Goal: Information Seeking & Learning: Find specific fact

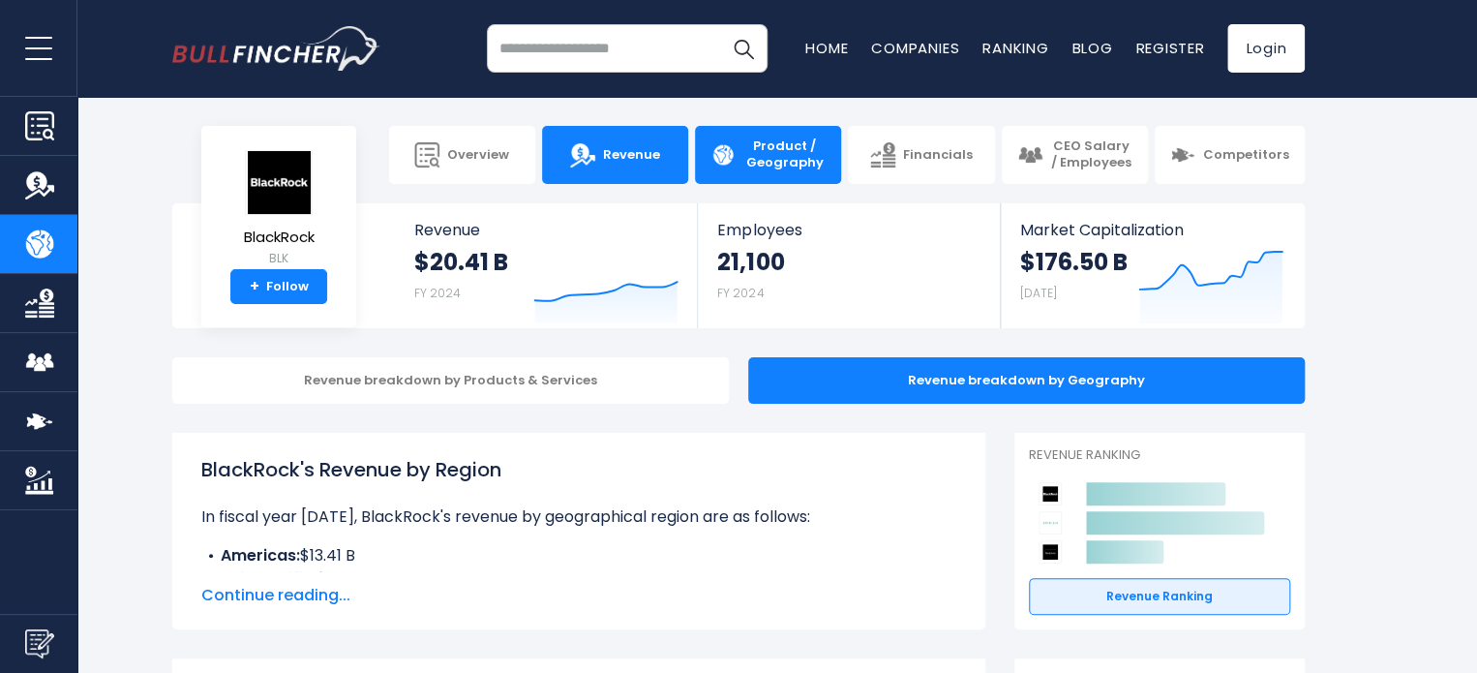
click at [666, 168] on link "Revenue" at bounding box center [615, 155] width 146 height 58
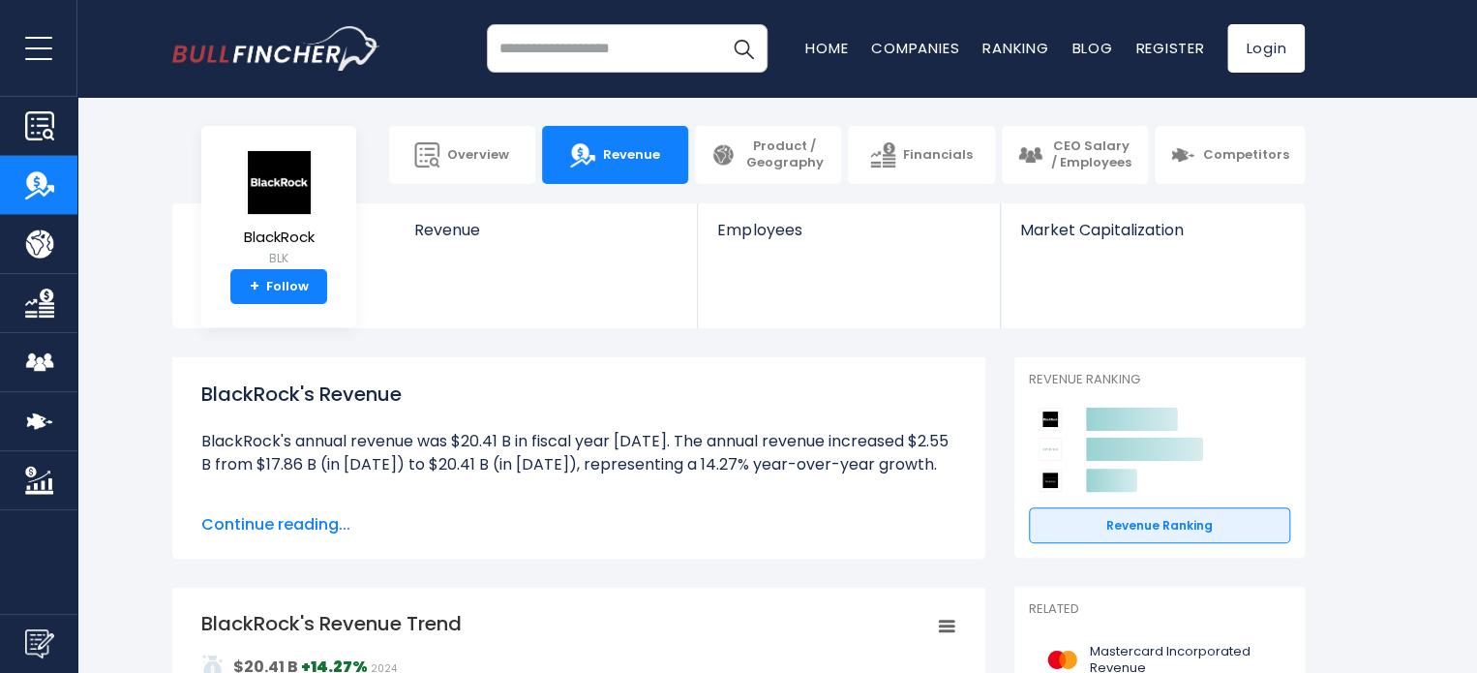
click at [740, 169] on link "Product / Geography" at bounding box center [768, 155] width 146 height 58
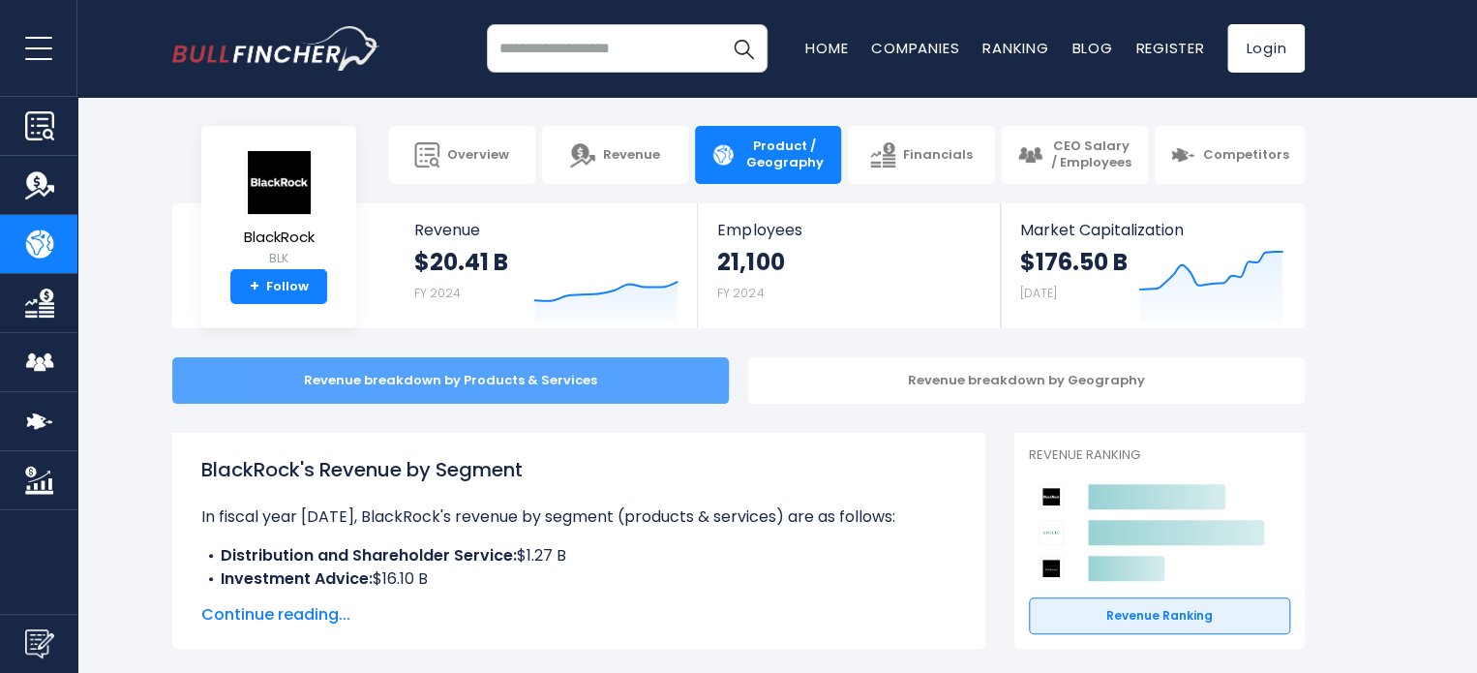
click at [503, 385] on div "Revenue breakdown by Products & Services" at bounding box center [450, 380] width 557 height 46
click at [509, 373] on div "Revenue breakdown by Products & Services" at bounding box center [450, 380] width 557 height 46
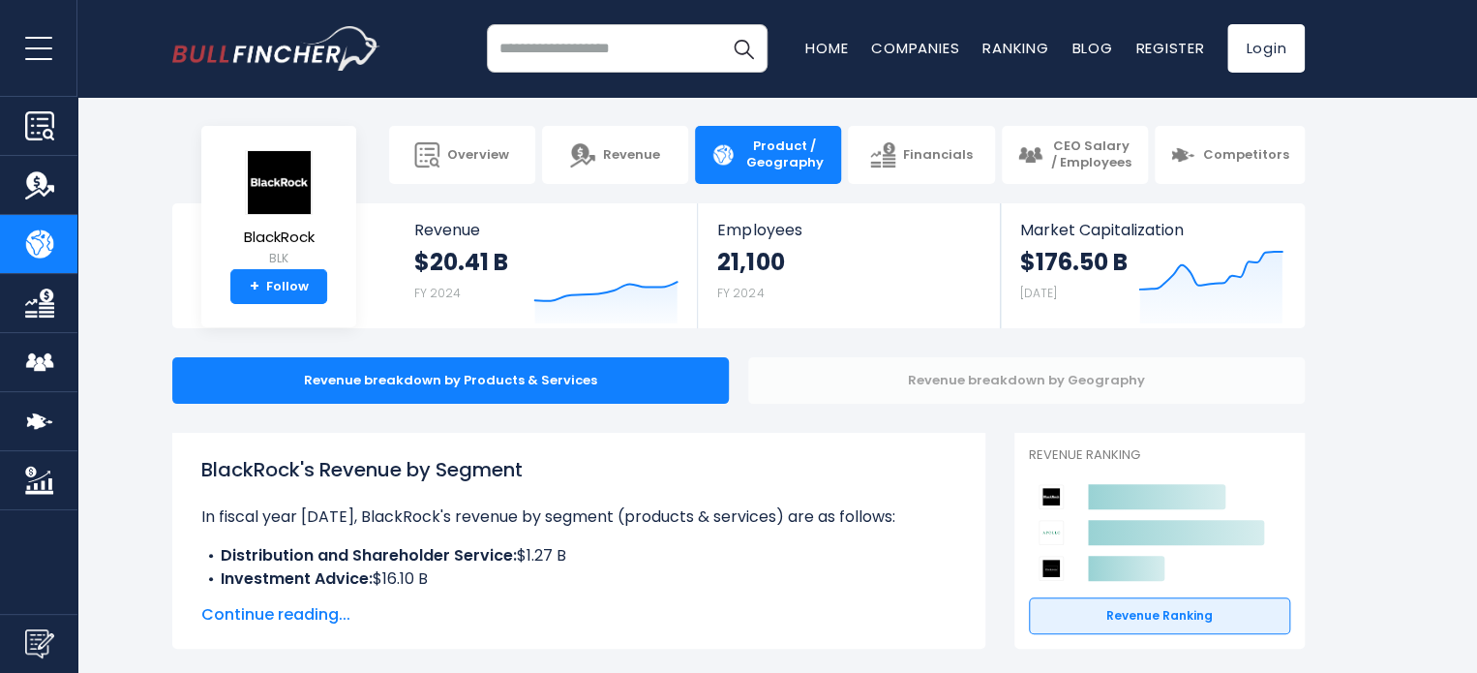
click at [1033, 375] on div "Revenue breakdown by Geography" at bounding box center [1026, 380] width 557 height 46
click at [1032, 379] on div "Revenue breakdown by Geography" at bounding box center [1026, 380] width 557 height 46
click at [1150, 390] on div "Revenue breakdown by Geography" at bounding box center [1026, 380] width 557 height 46
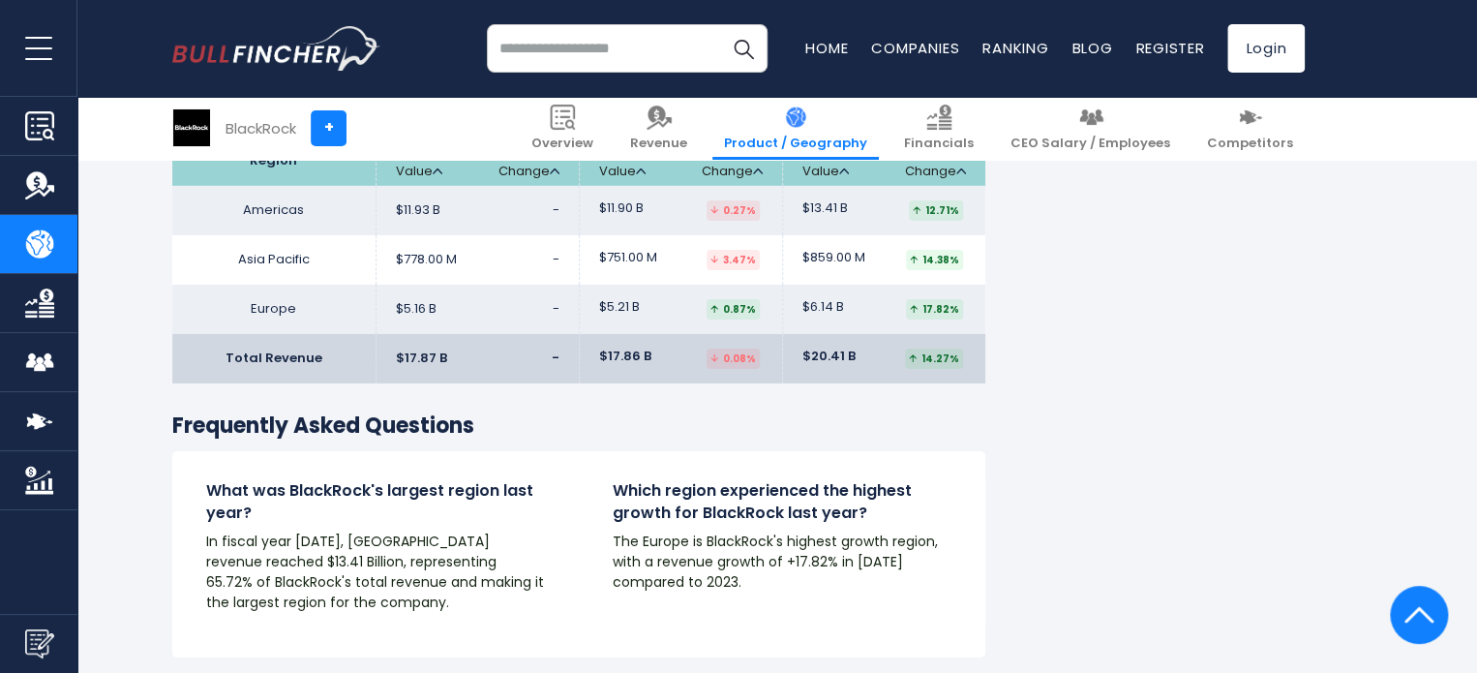
scroll to position [3001, 0]
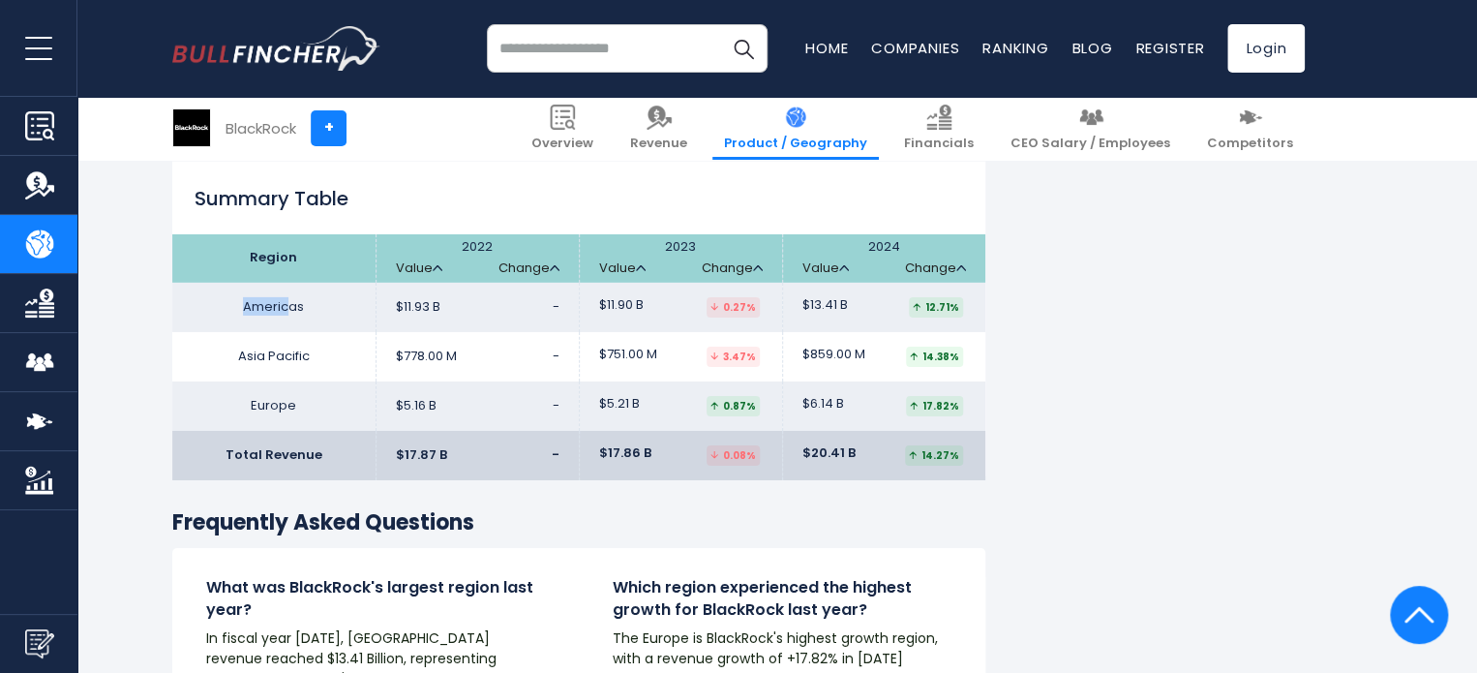
drag, startPoint x: 246, startPoint y: 306, endPoint x: 287, endPoint y: 294, distance: 42.3
click at [287, 294] on td "Americas" at bounding box center [273, 307] width 203 height 49
click at [290, 310] on td "Americas" at bounding box center [273, 307] width 203 height 49
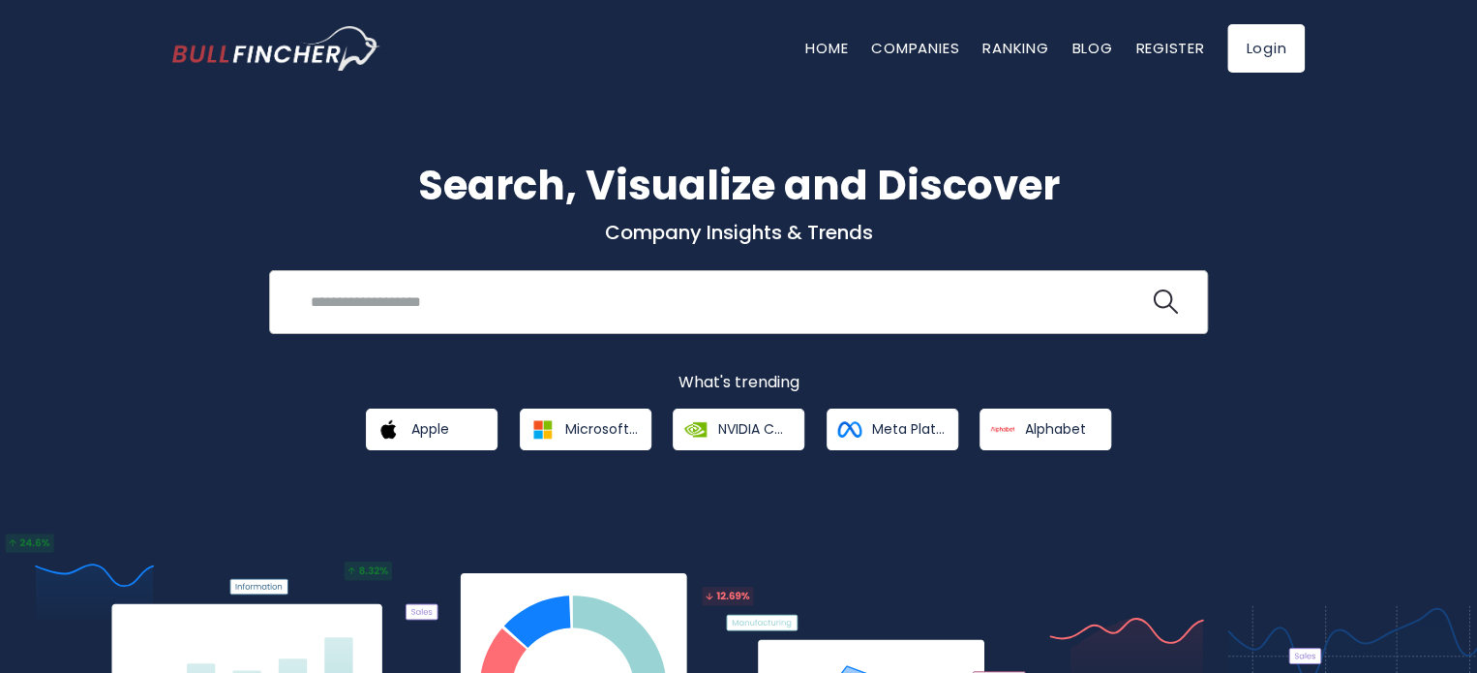
click at [368, 293] on input "search" at bounding box center [724, 302] width 850 height 36
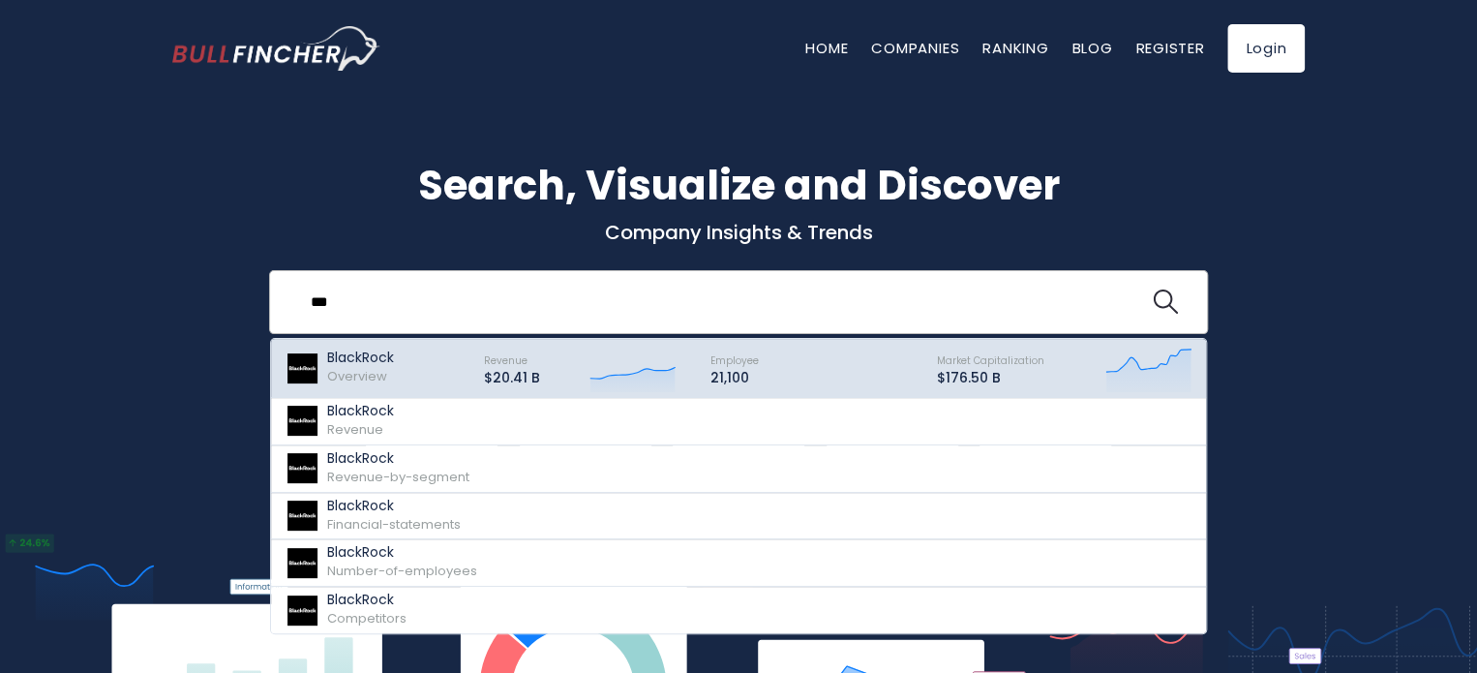
type input "***"
click at [396, 367] on div "BlackRock Overview" at bounding box center [376, 368] width 181 height 48
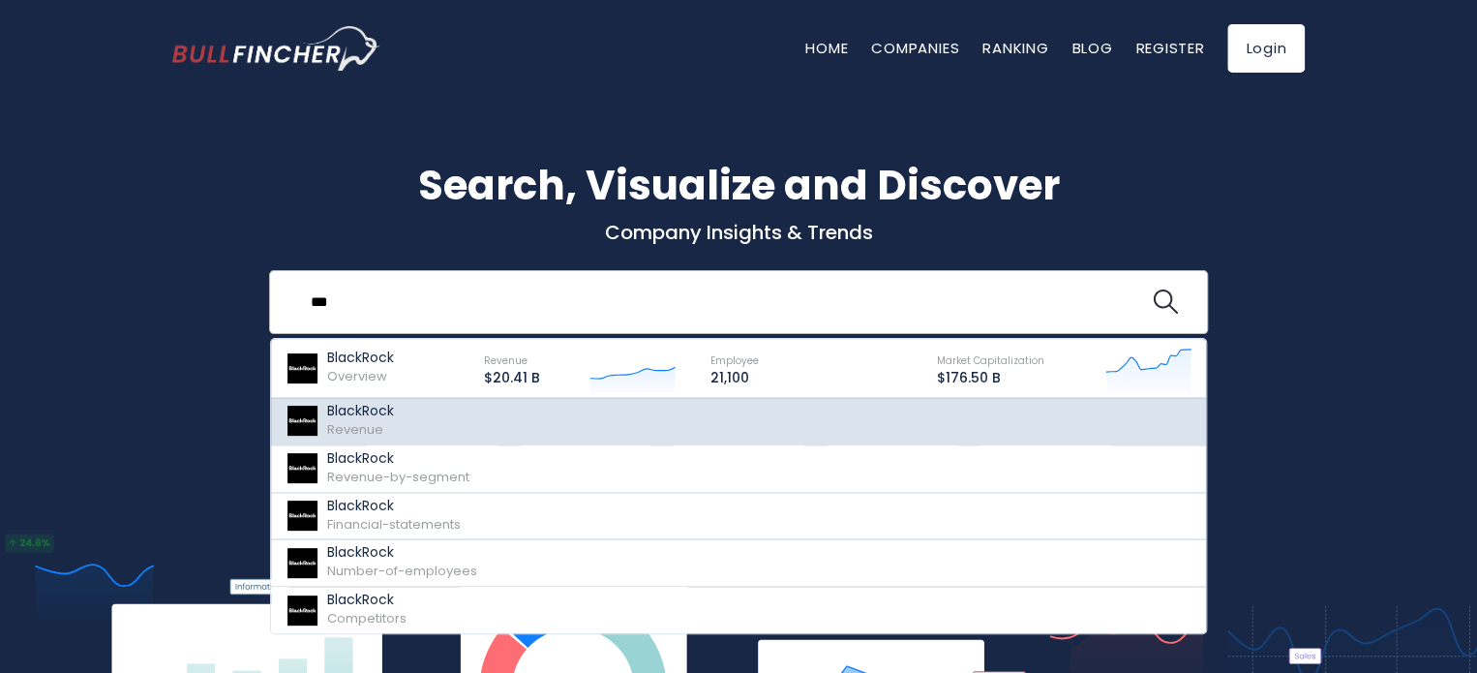
click at [397, 418] on link "BlackRock Revenue" at bounding box center [738, 421] width 935 height 47
click at [391, 422] on div "BlackRock Revenue" at bounding box center [360, 421] width 67 height 37
click at [391, 420] on div "BlackRock Revenue" at bounding box center [360, 421] width 67 height 37
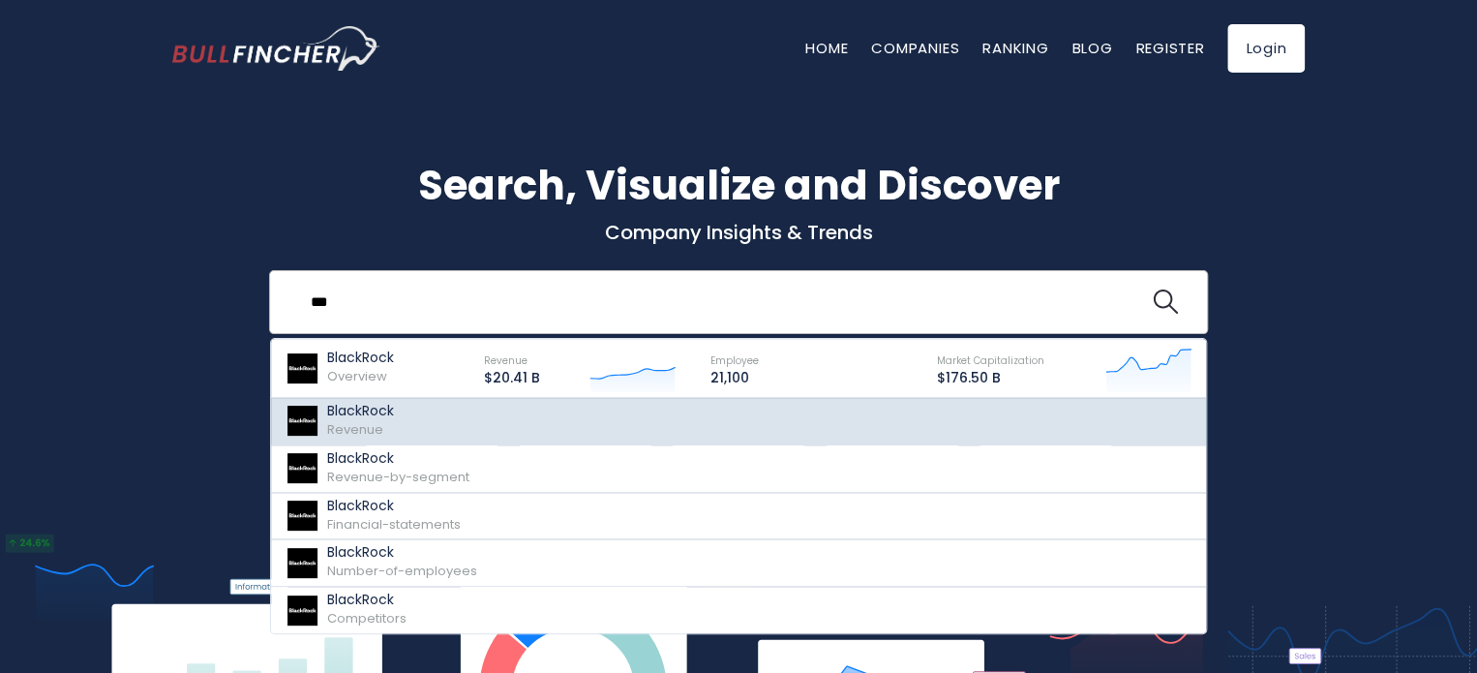
click at [391, 417] on p "BlackRock" at bounding box center [360, 411] width 67 height 16
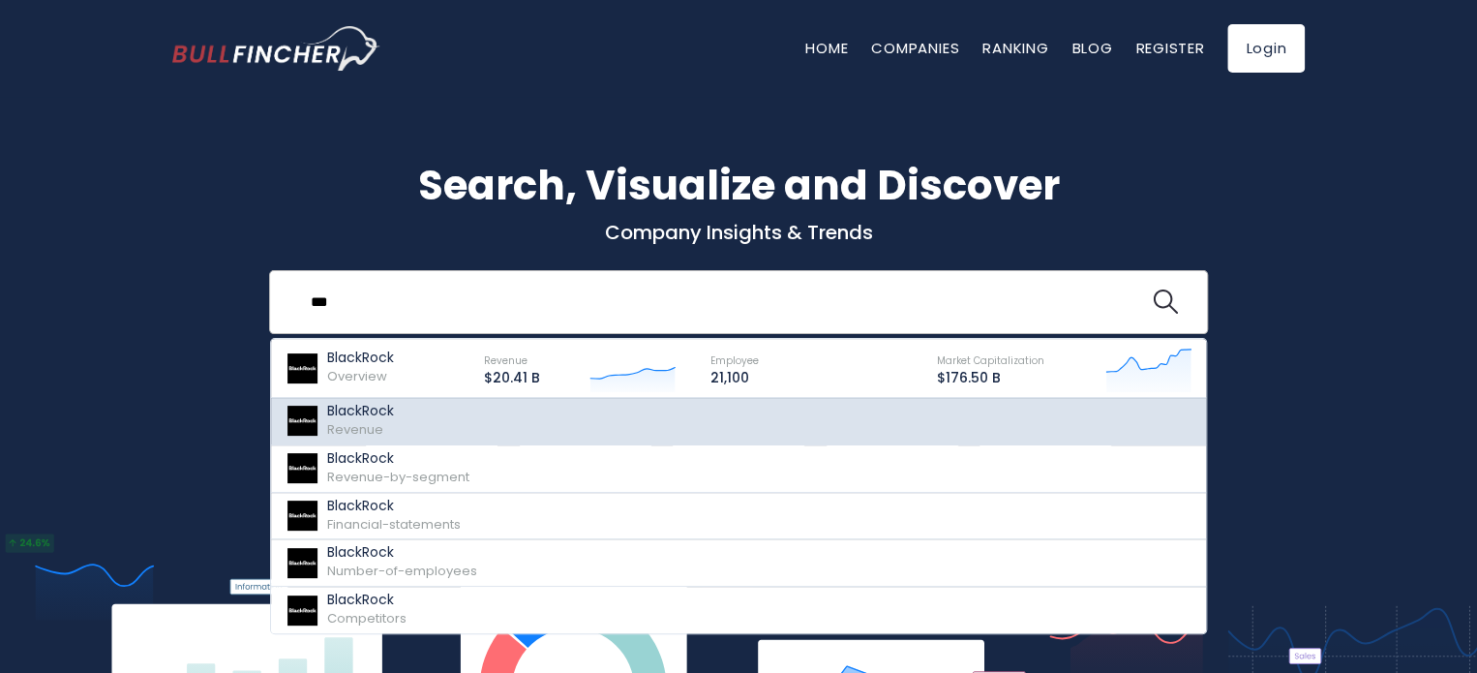
click at [296, 420] on img at bounding box center [303, 421] width 34 height 30
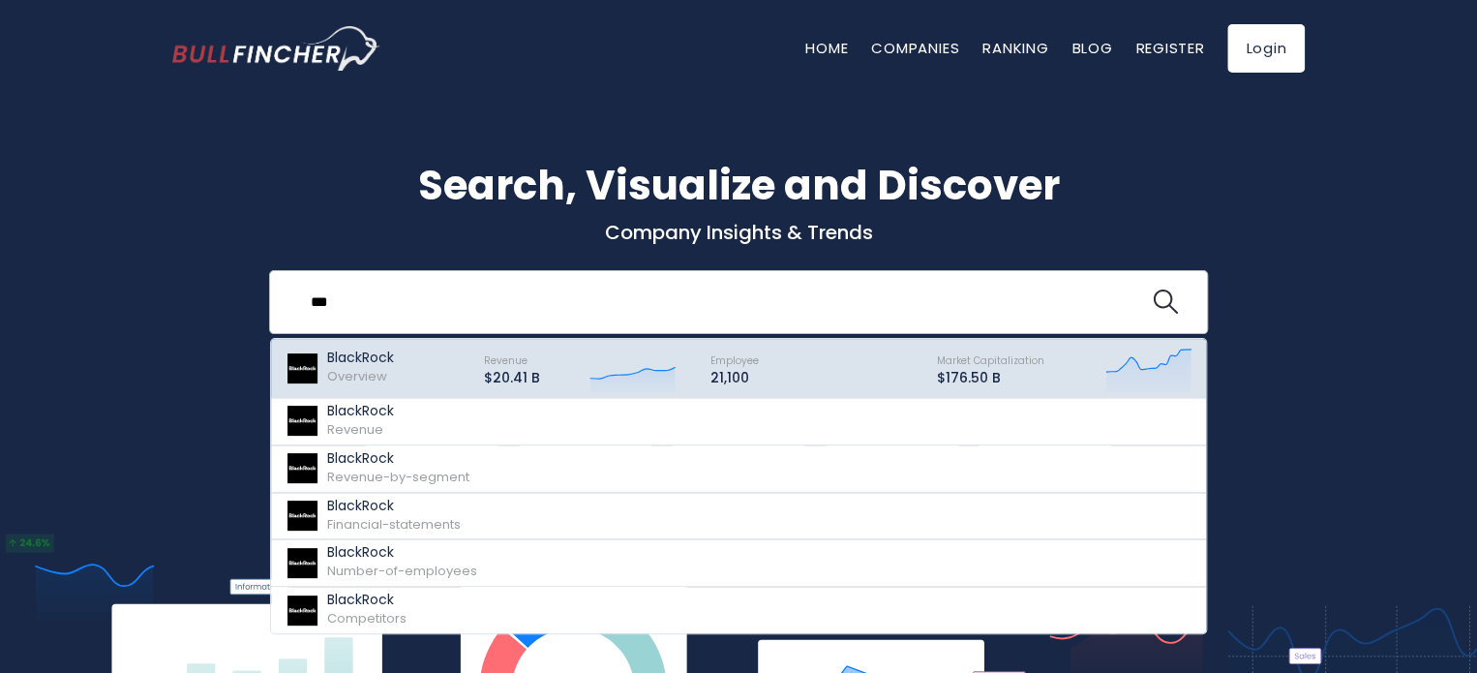
click at [306, 366] on img at bounding box center [303, 368] width 34 height 30
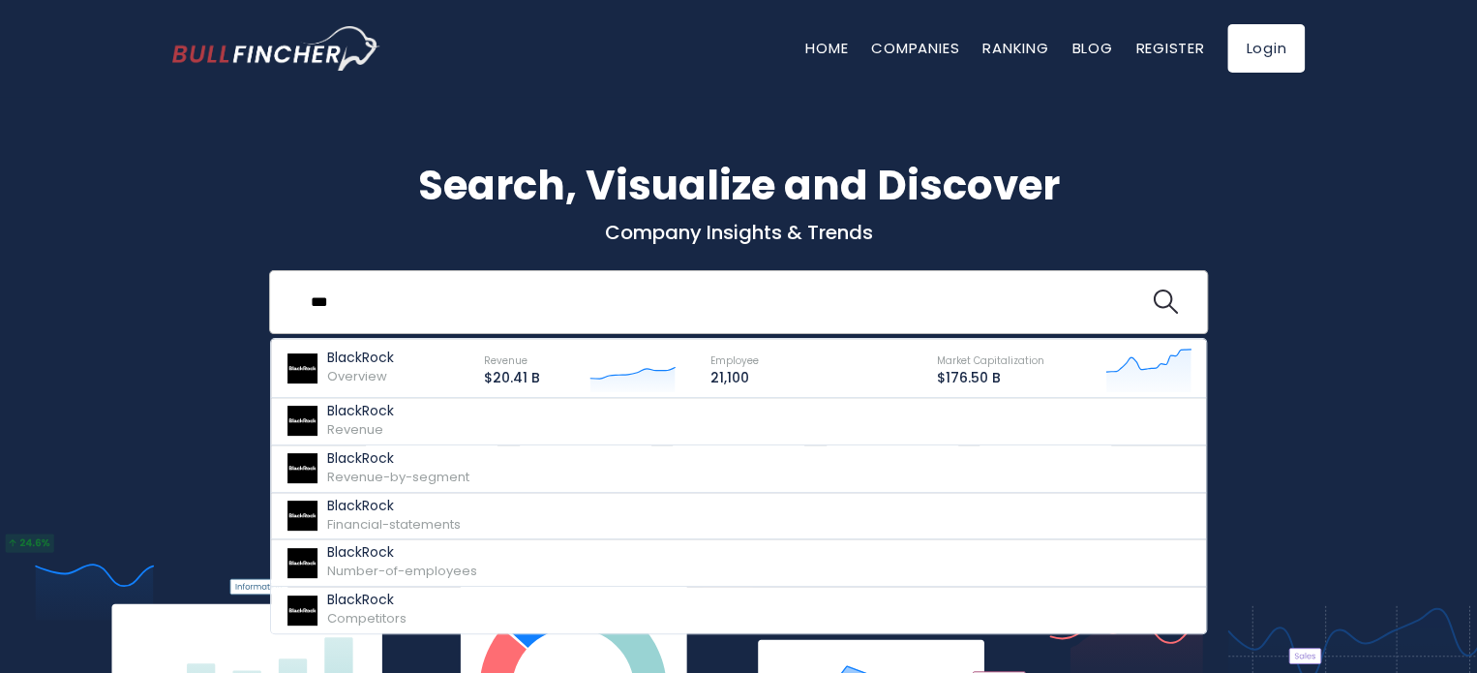
click at [271, 339] on link "BlackRock Overview Revenue $20.41 B 21,100" at bounding box center [738, 368] width 935 height 59
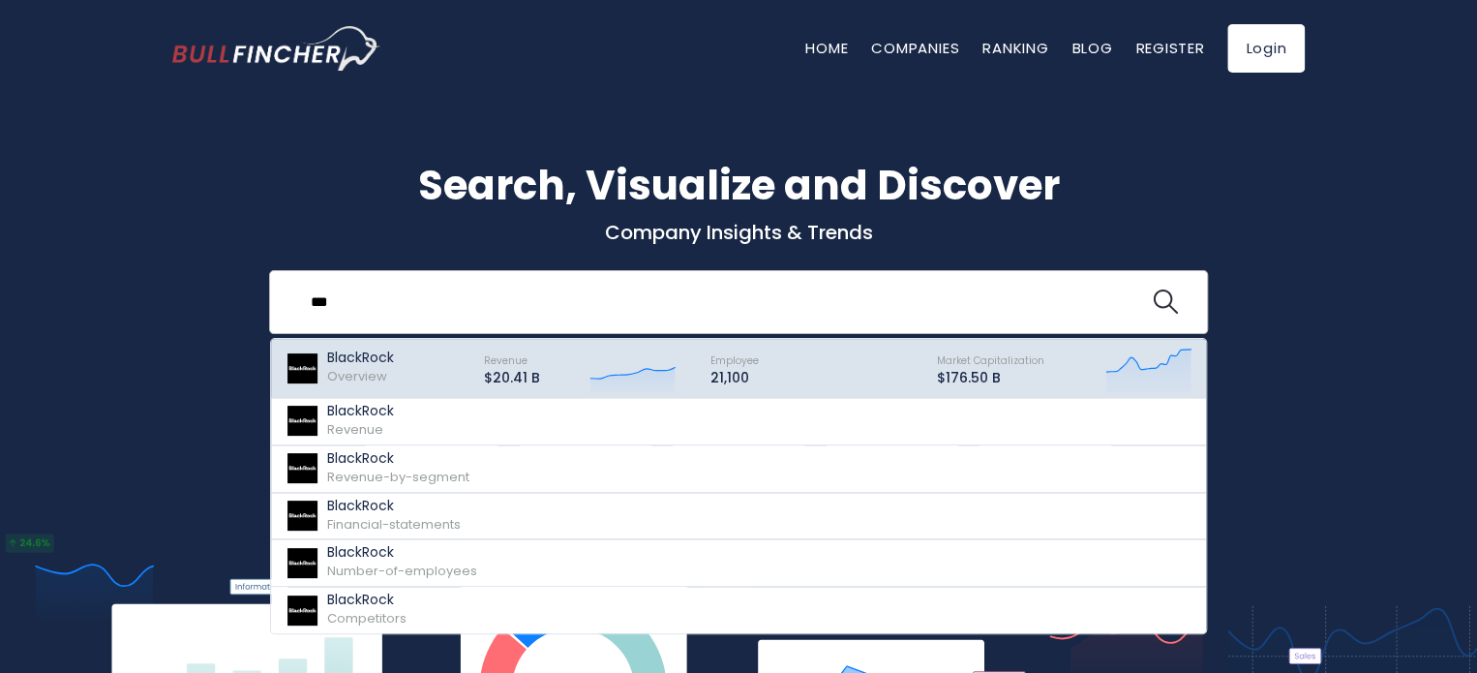
click at [1014, 374] on p "$176.50 B" at bounding box center [990, 378] width 107 height 16
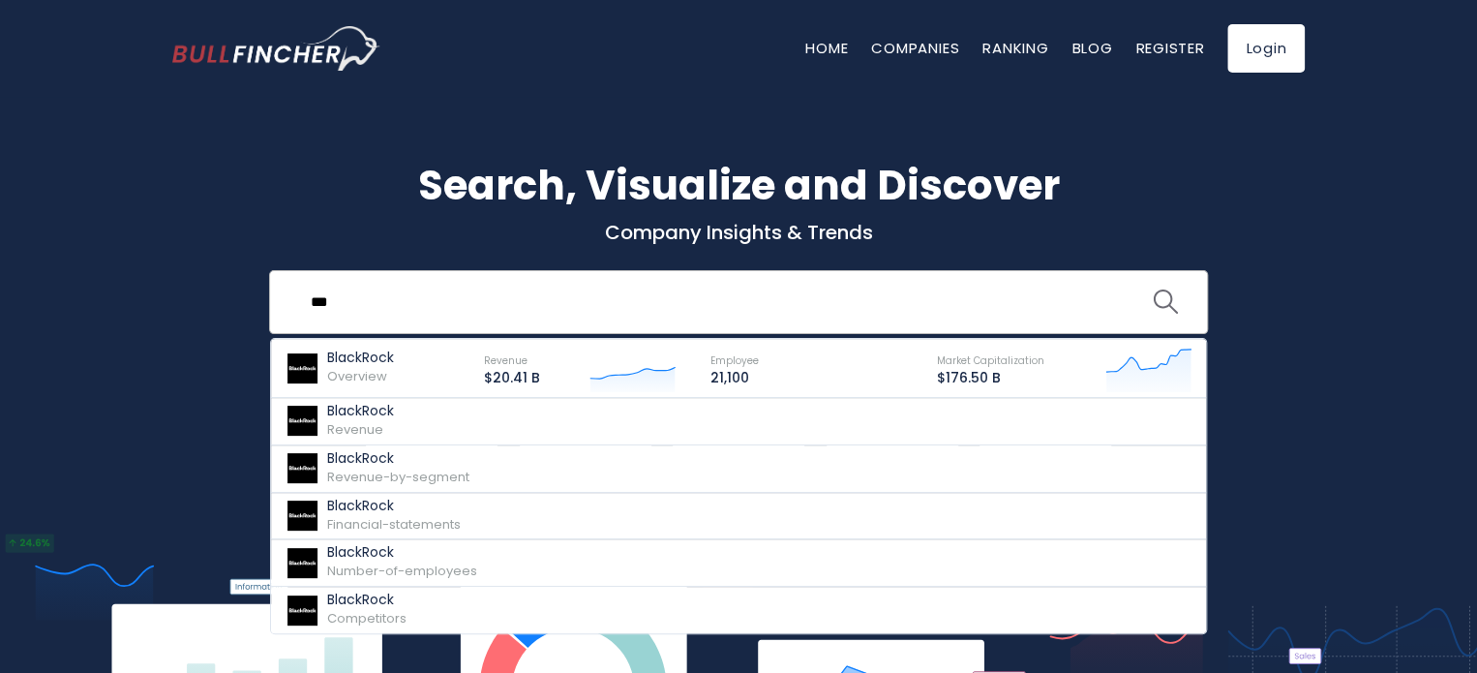
click at [1166, 295] on img "search icon" at bounding box center [1165, 301] width 25 height 25
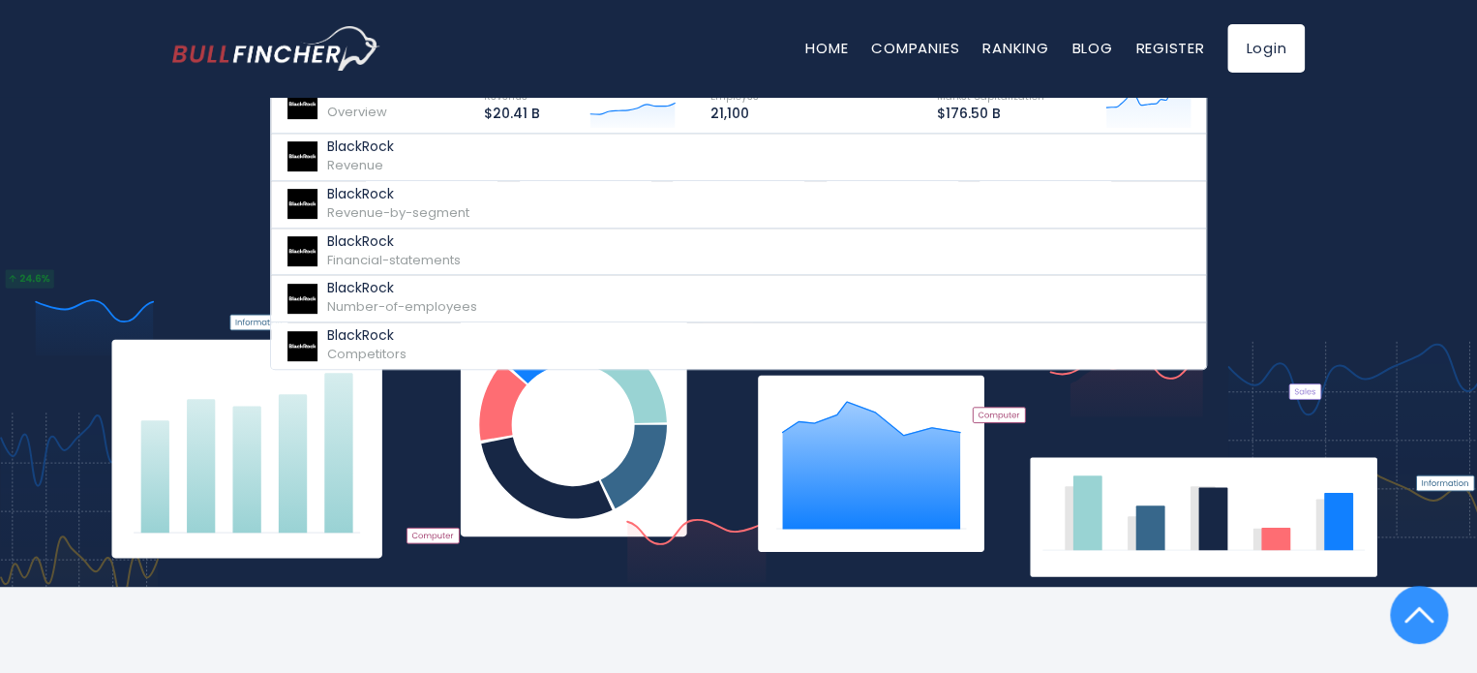
scroll to position [97, 0]
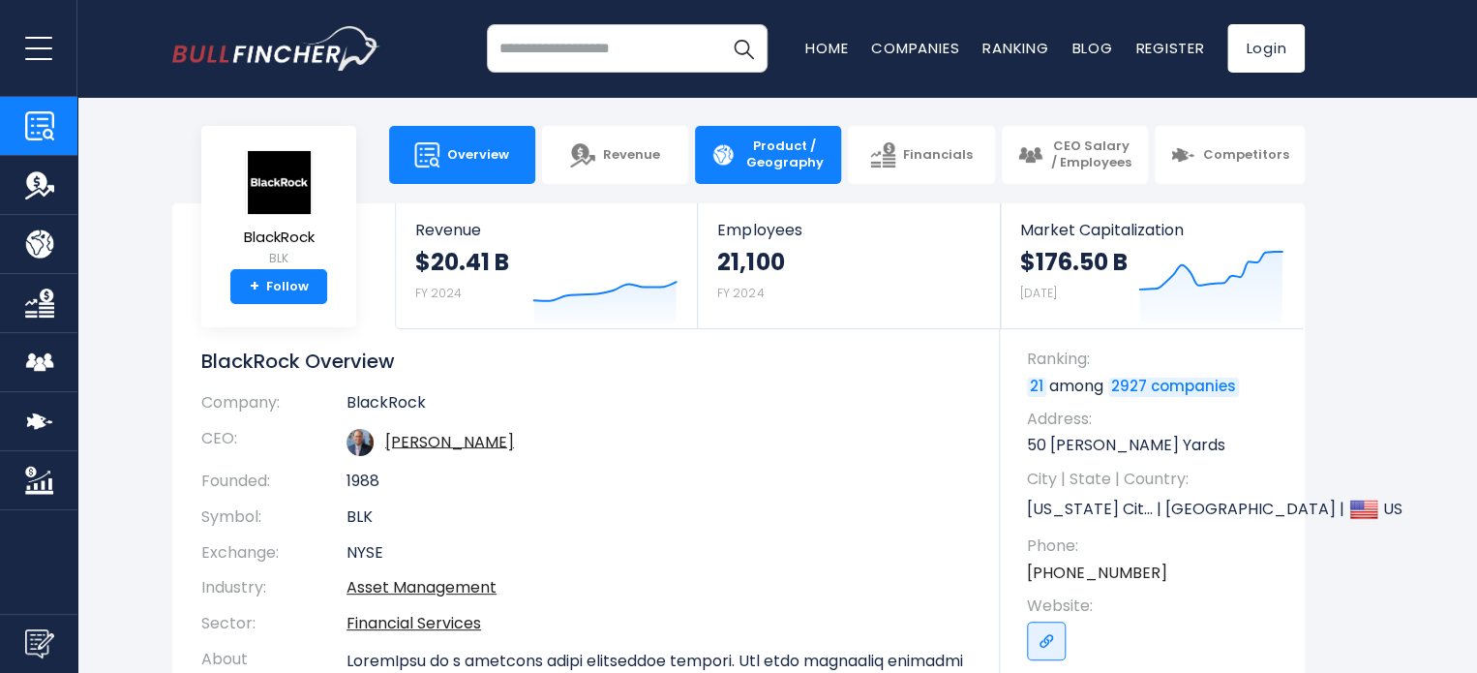
click at [733, 154] on img at bounding box center [723, 154] width 25 height 25
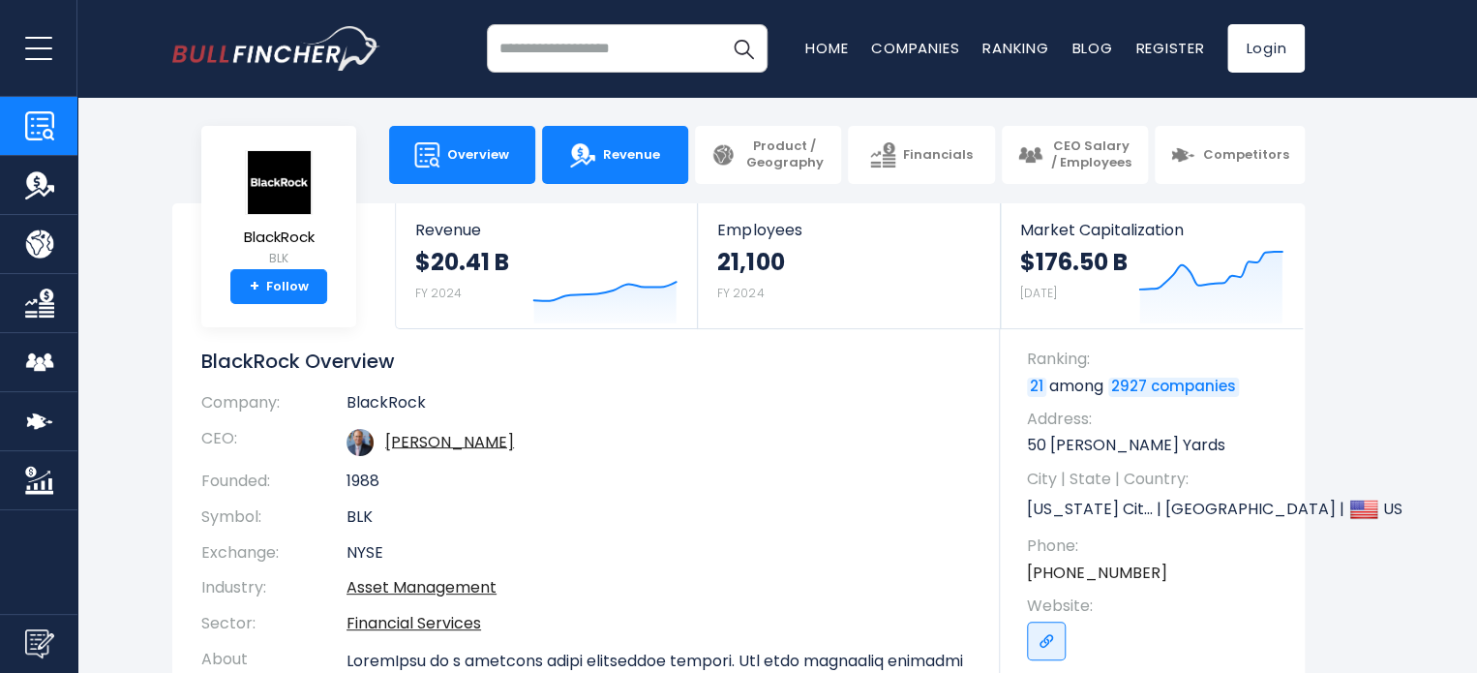
click at [640, 158] on span "Revenue" at bounding box center [631, 155] width 57 height 16
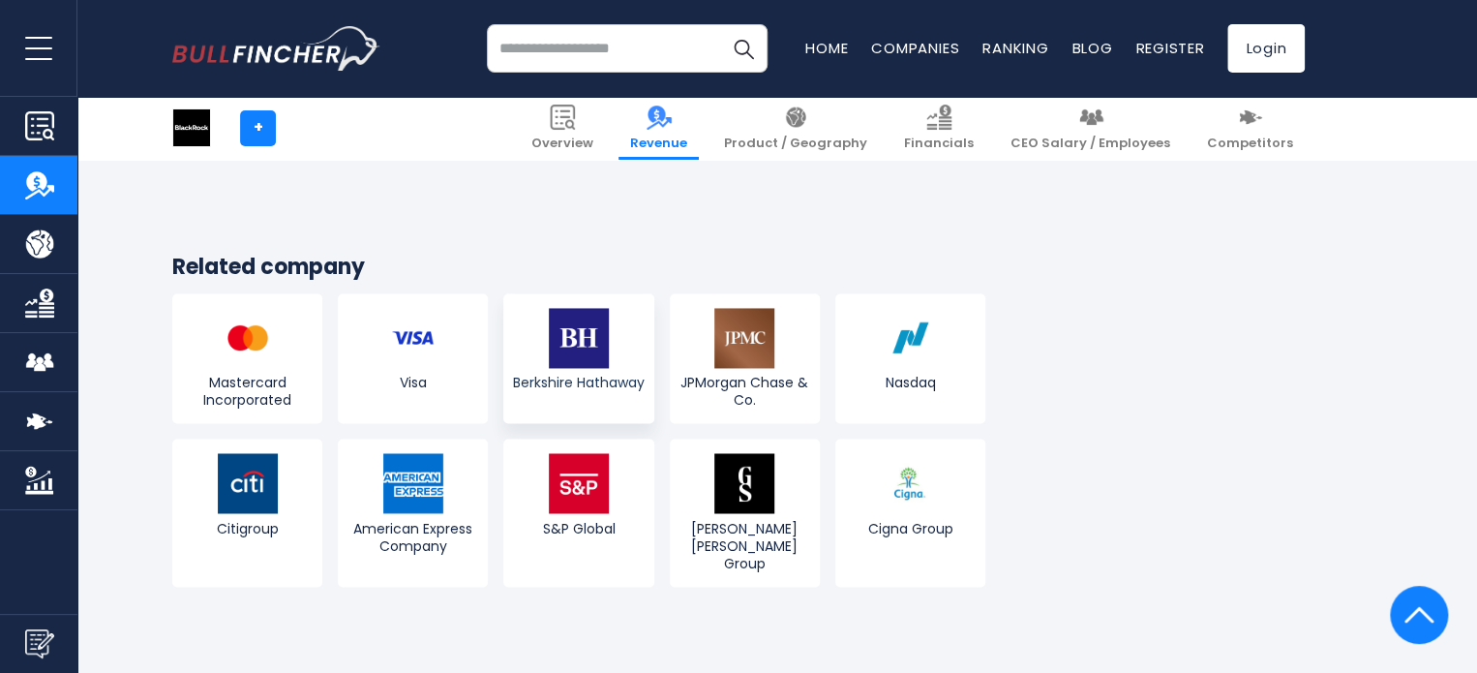
scroll to position [4356, 0]
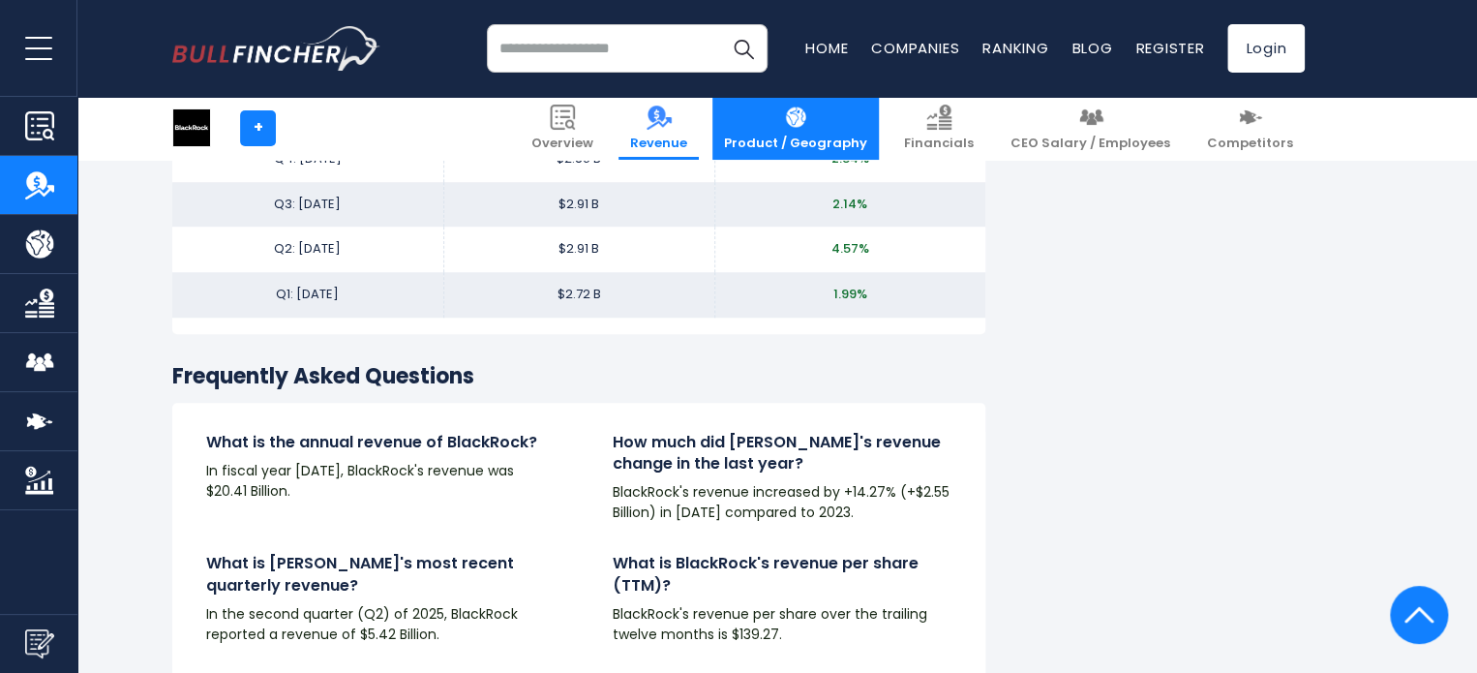
click at [808, 117] on img at bounding box center [795, 117] width 25 height 25
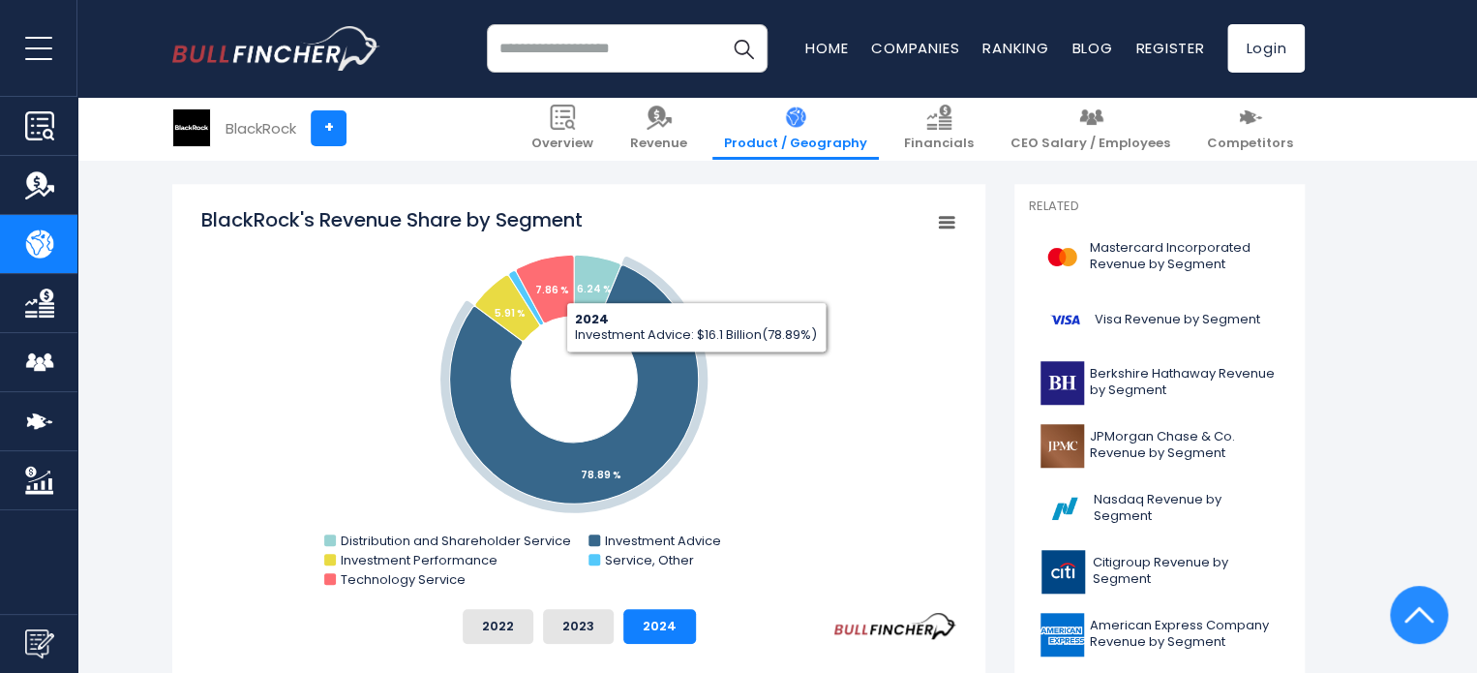
scroll to position [194, 0]
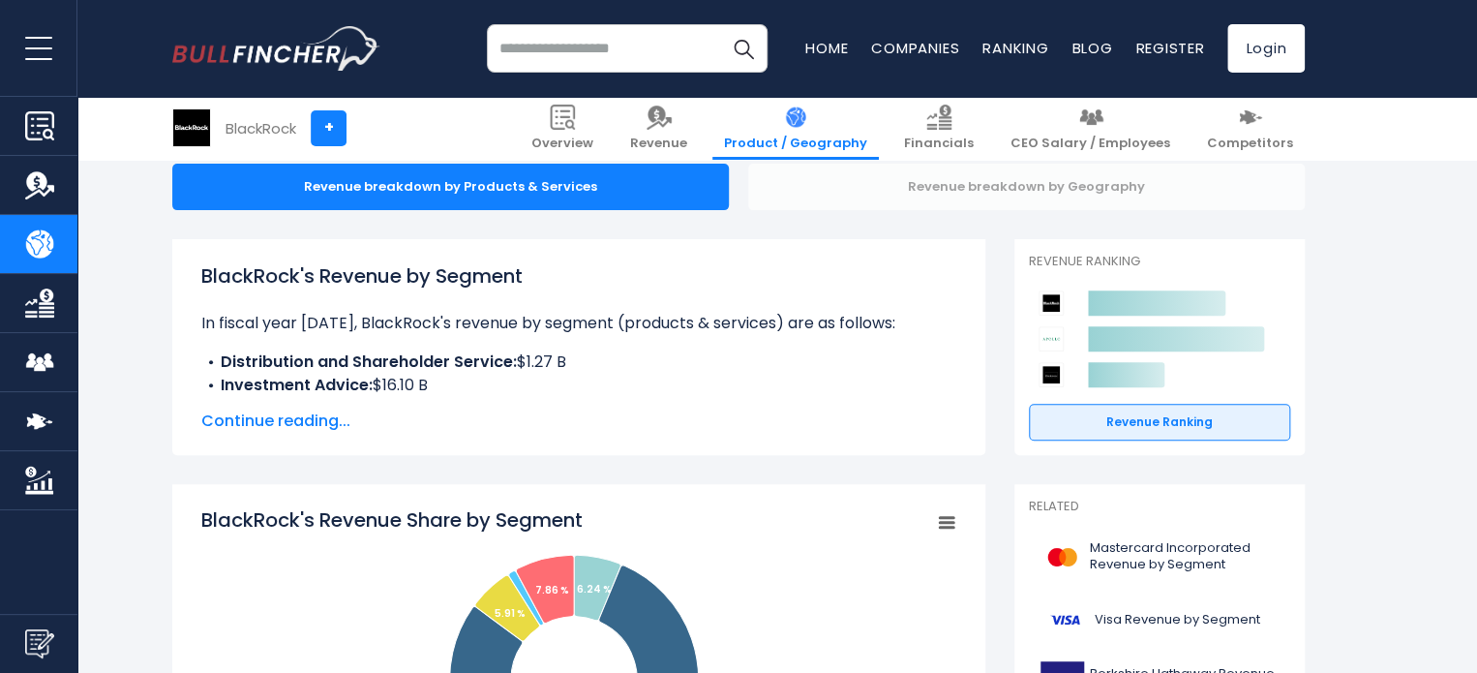
click at [958, 188] on div "Revenue breakdown by Geography" at bounding box center [1026, 187] width 557 height 46
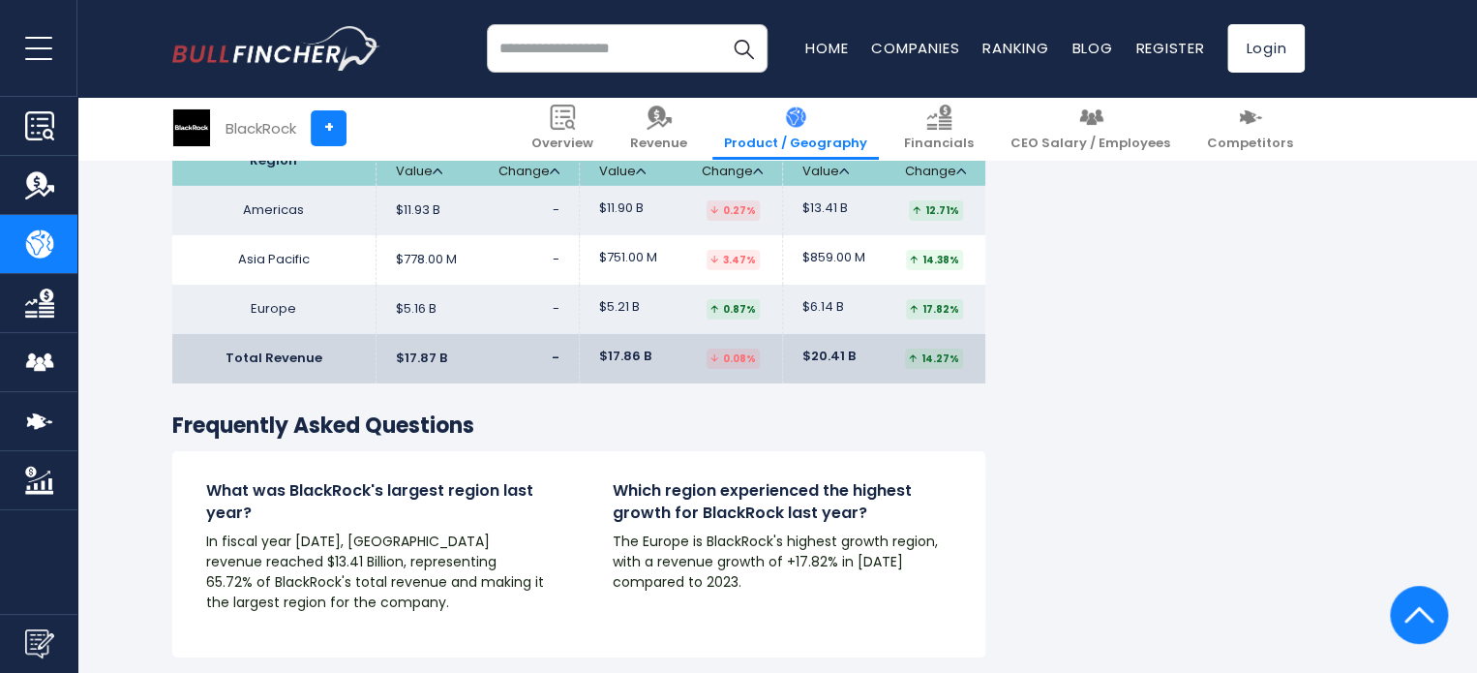
scroll to position [3001, 0]
